Goal: Information Seeking & Learning: Learn about a topic

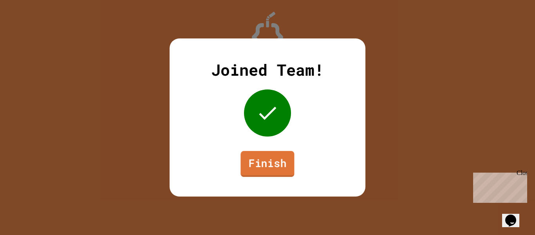
click at [262, 172] on link "Finish" at bounding box center [268, 164] width 54 height 26
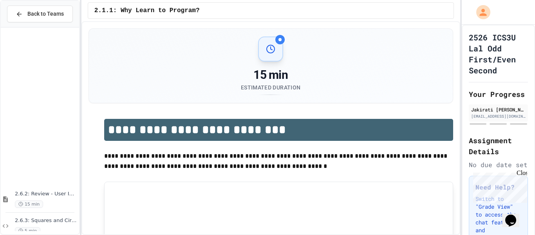
scroll to position [555, 0]
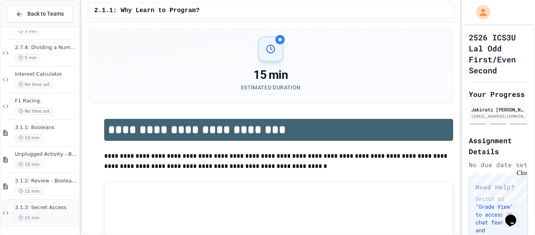
click at [51, 212] on div "3.1.3: Secret Access 15 min" at bounding box center [46, 212] width 63 height 17
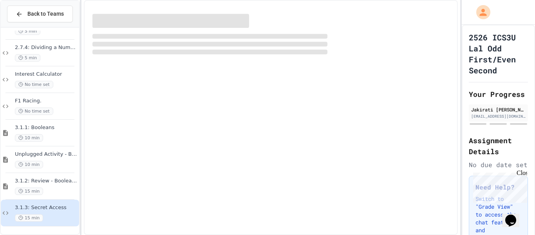
scroll to position [546, 0]
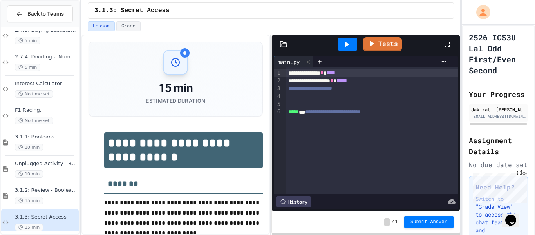
click at [56, 195] on div "3.1.2: Review - Booleans 15 min" at bounding box center [46, 195] width 63 height 17
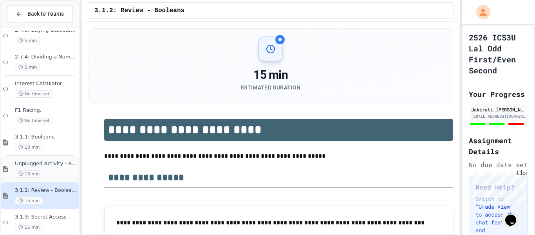
click at [27, 176] on span "10 min" at bounding box center [29, 173] width 28 height 7
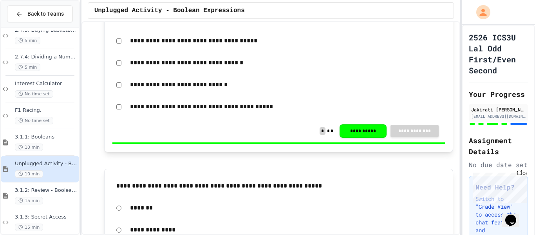
scroll to position [743, 0]
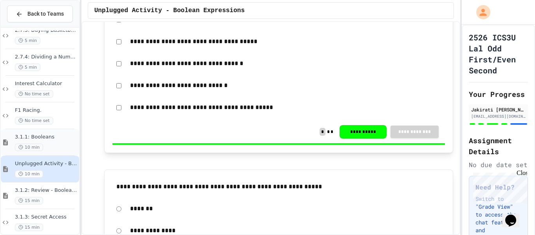
click at [24, 142] on div "3.1.1: Booleans 10 min" at bounding box center [46, 142] width 63 height 17
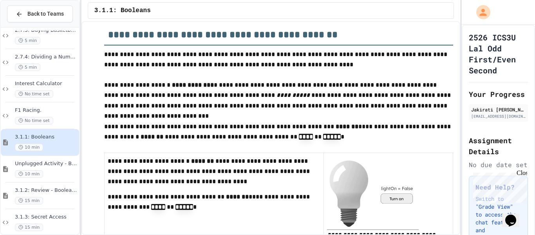
scroll to position [163, 0]
click at [26, 54] on span "2.7.4: Dividing a Number" at bounding box center [46, 57] width 63 height 7
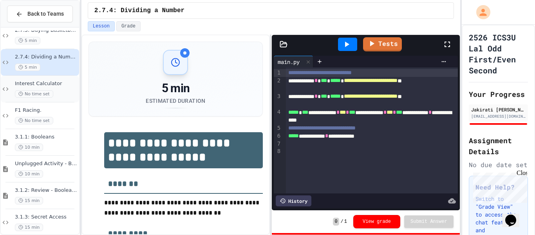
click at [30, 91] on span "No time set" at bounding box center [34, 93] width 38 height 7
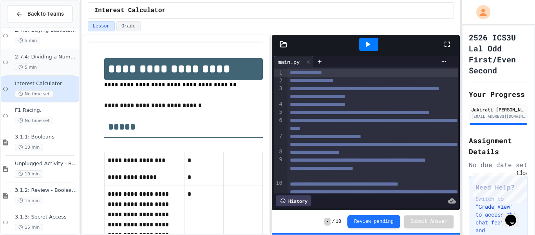
click at [53, 70] on div "5 min" at bounding box center [46, 66] width 63 height 7
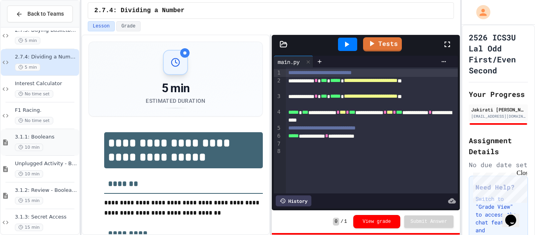
click at [51, 137] on span "3.1.1: Booleans" at bounding box center [46, 137] width 63 height 7
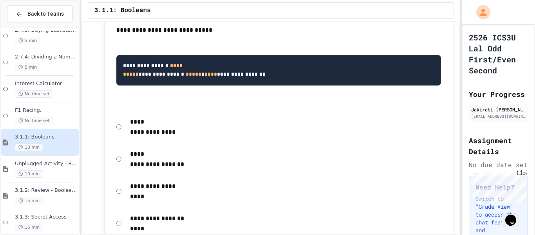
click at [232, 146] on div "**********" at bounding box center [278, 131] width 333 height 220
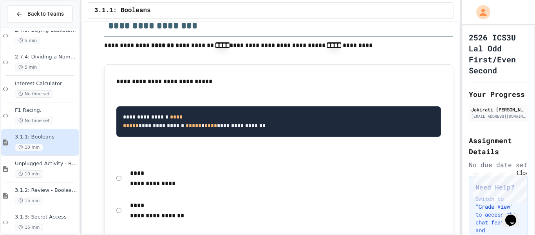
scroll to position [645, 0]
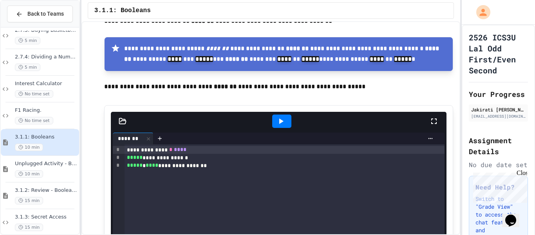
scroll to position [977, 0]
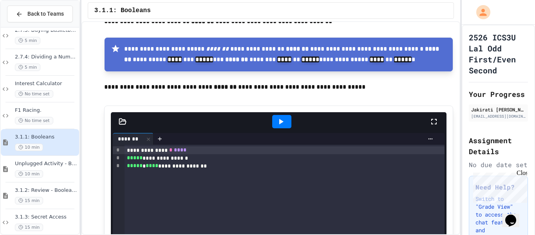
click at [282, 117] on icon at bounding box center [280, 121] width 9 height 9
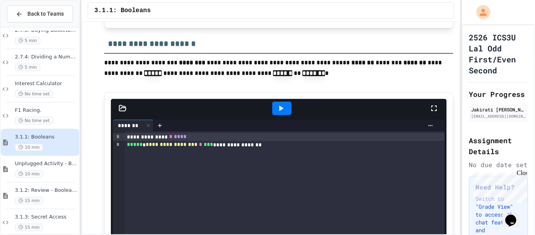
scroll to position [1398, 0]
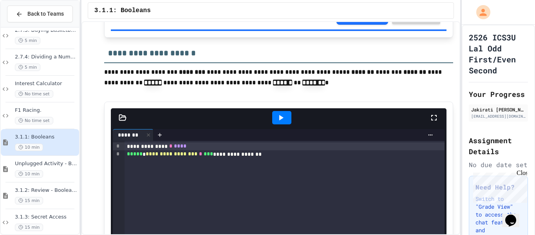
click at [288, 111] on div at bounding box center [281, 117] width 19 height 13
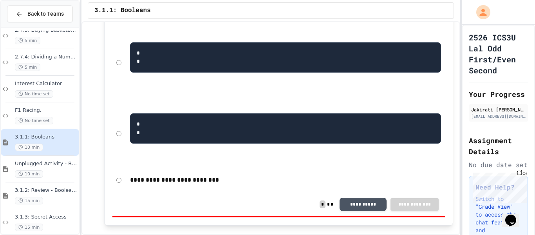
scroll to position [2081, 0]
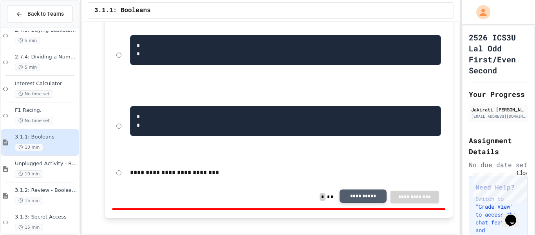
click at [372, 189] on button "**********" at bounding box center [363, 195] width 47 height 13
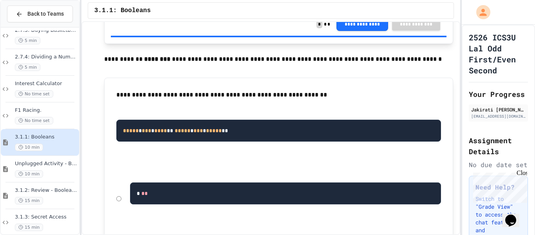
scroll to position [1799, 0]
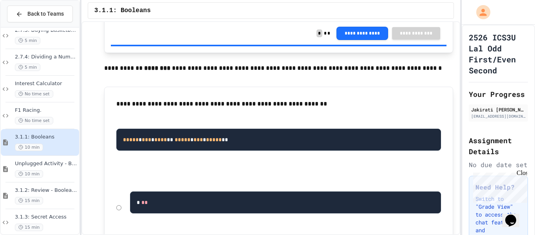
click at [147, 191] on pre "* **" at bounding box center [285, 202] width 311 height 22
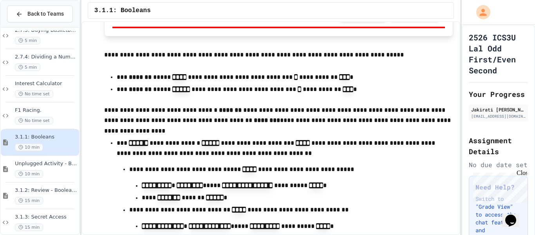
scroll to position [2266, 0]
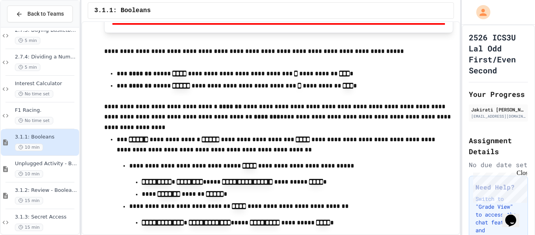
click at [163, 161] on p "**********" at bounding box center [278, 166] width 299 height 11
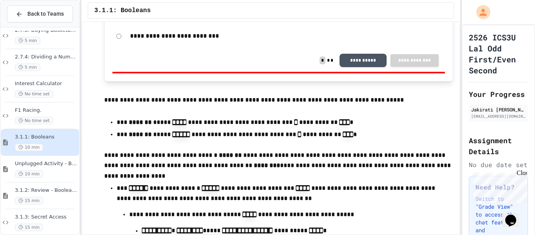
scroll to position [2353, 0]
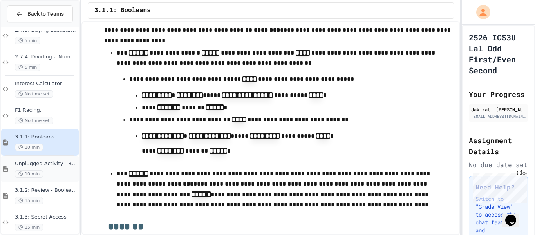
click at [58, 163] on span "Unplugged Activity - Boolean Expressions" at bounding box center [46, 163] width 63 height 7
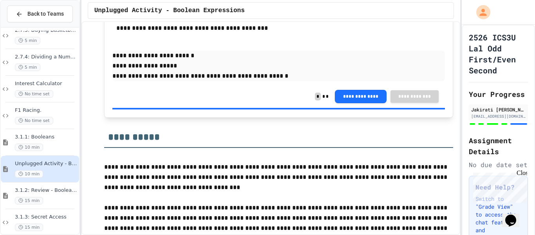
scroll to position [1099, 0]
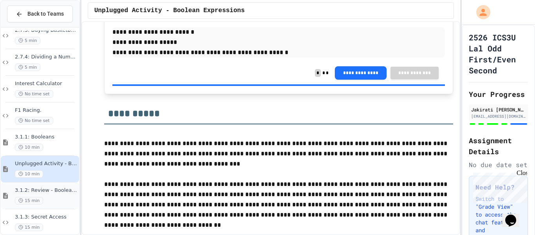
click at [45, 187] on span "3.1.2: Review - Booleans" at bounding box center [46, 190] width 63 height 7
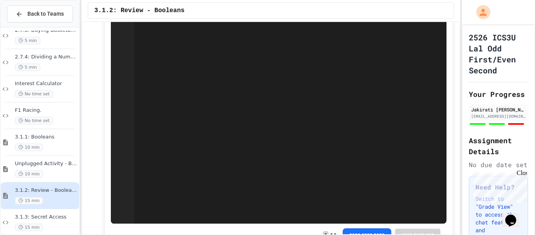
scroll to position [1058, 0]
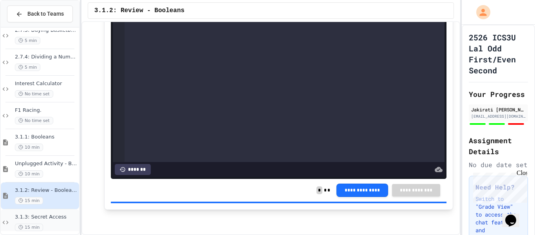
click at [36, 218] on span "3.1.3: Secret Access" at bounding box center [46, 217] width 63 height 7
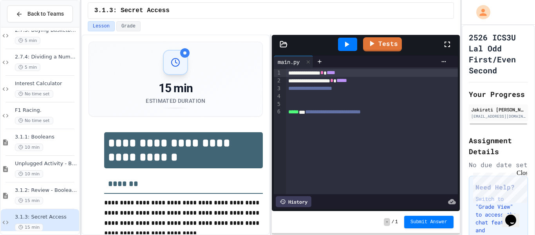
click at [354, 47] on div at bounding box center [347, 44] width 19 height 13
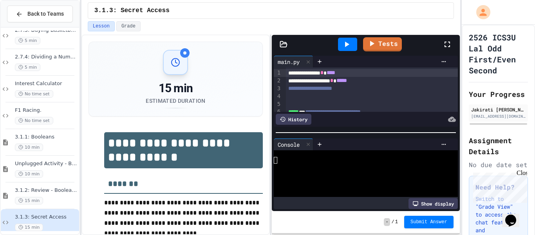
click at [354, 47] on div at bounding box center [347, 44] width 19 height 13
click at [313, 142] on div at bounding box center [308, 144] width 9 height 11
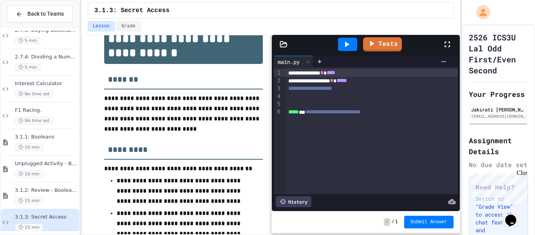
scroll to position [122, 0]
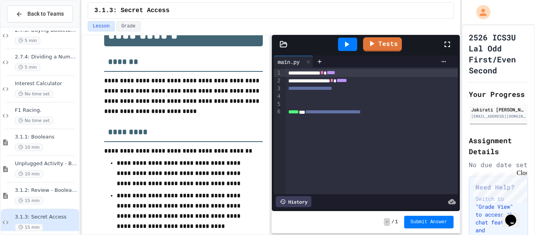
click at [316, 44] on div "Tests" at bounding box center [369, 44] width 147 height 21
